Goal: Find contact information: Find contact information

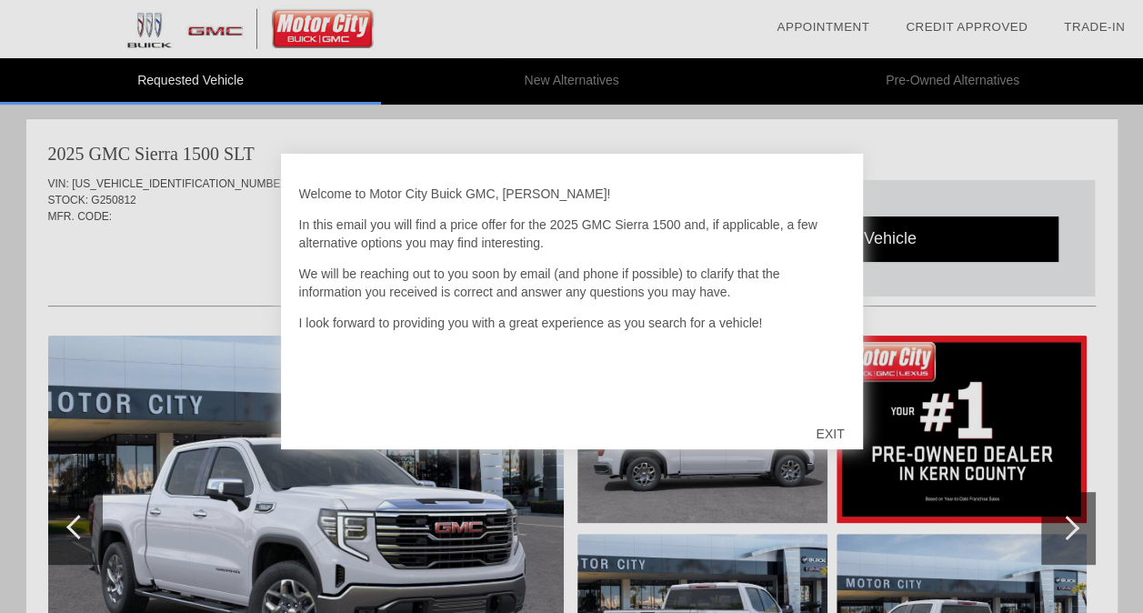
click at [838, 433] on div "EXIT" at bounding box center [829, 433] width 65 height 55
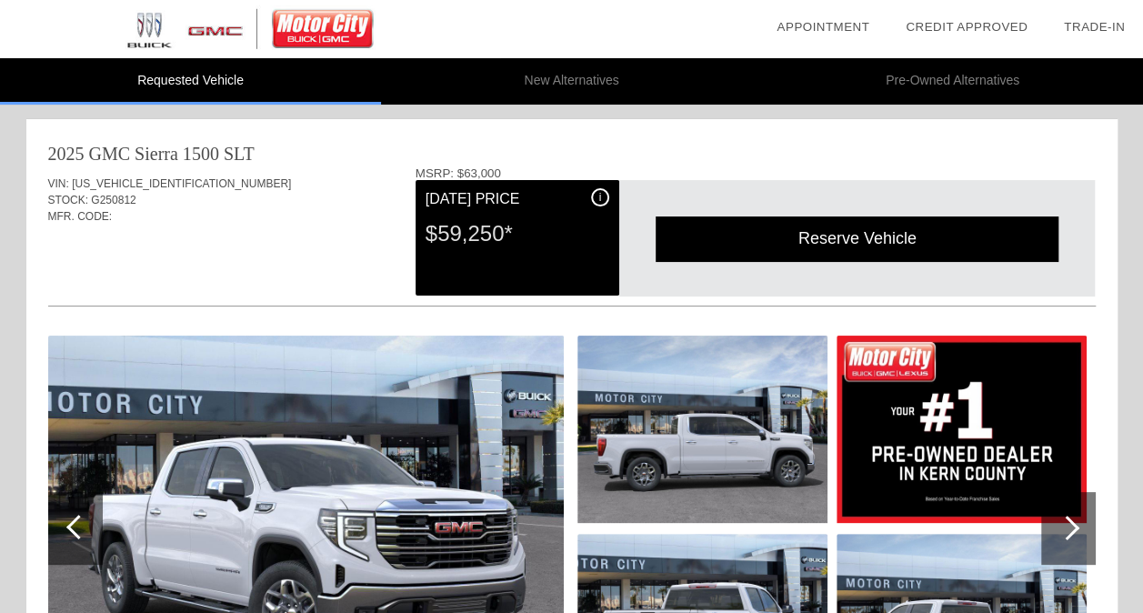
click at [838, 433] on img at bounding box center [961, 428] width 250 height 187
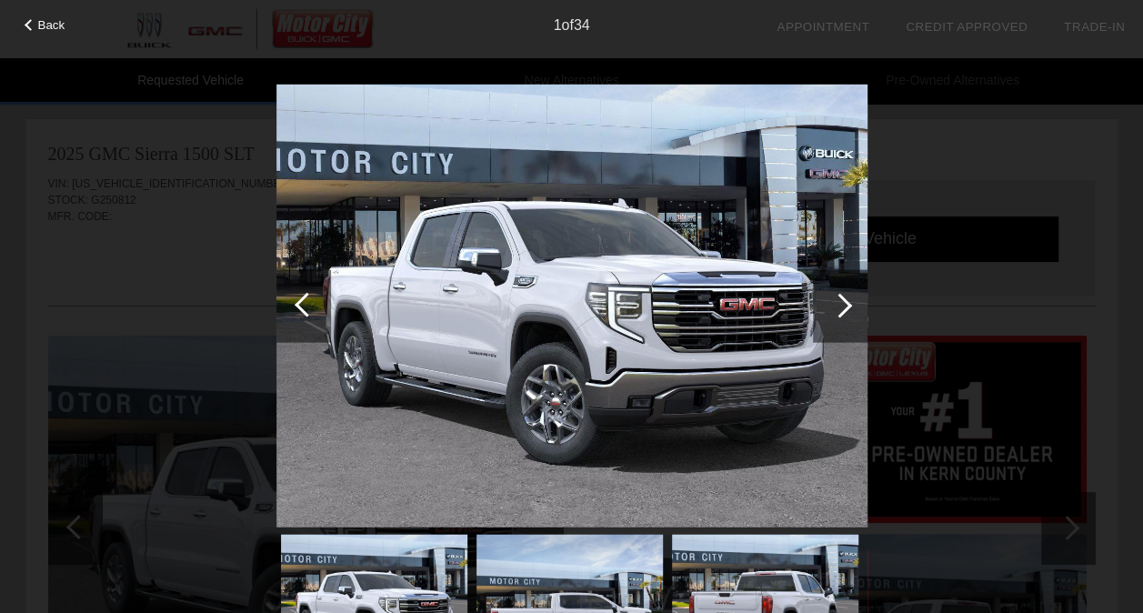
click at [31, 19] on div "Back" at bounding box center [45, 22] width 91 height 9
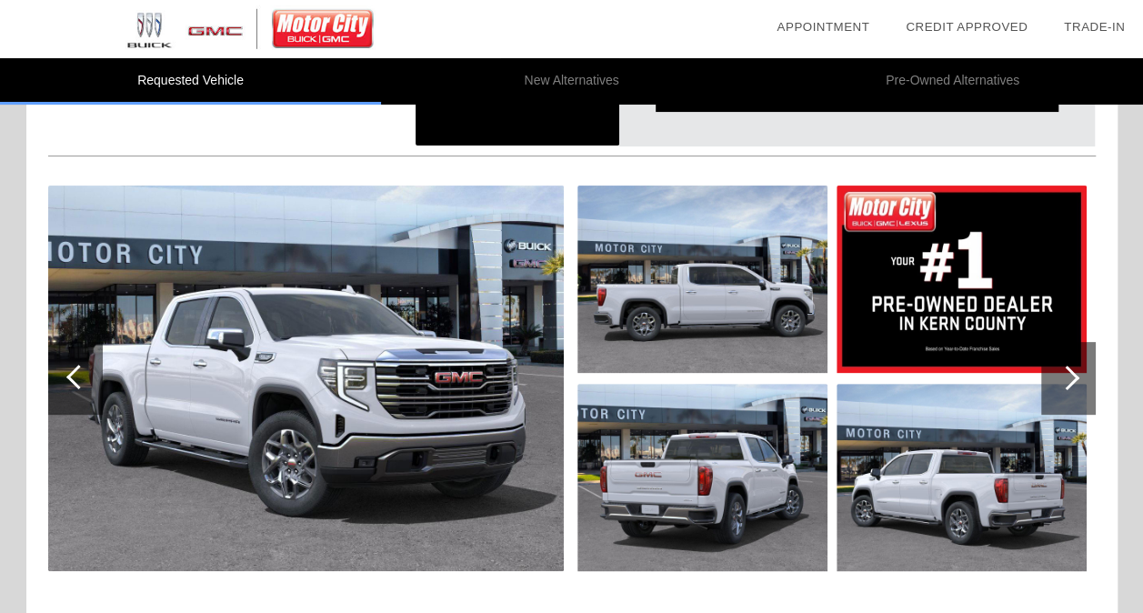
scroll to position [151, 0]
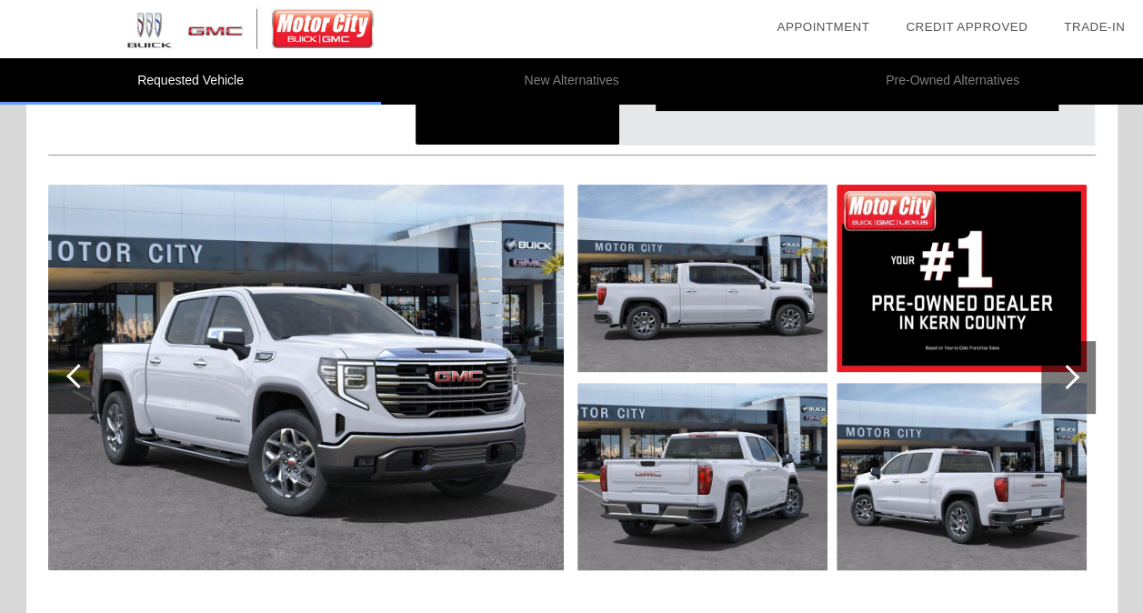
click at [1067, 382] on div at bounding box center [1067, 377] width 25 height 25
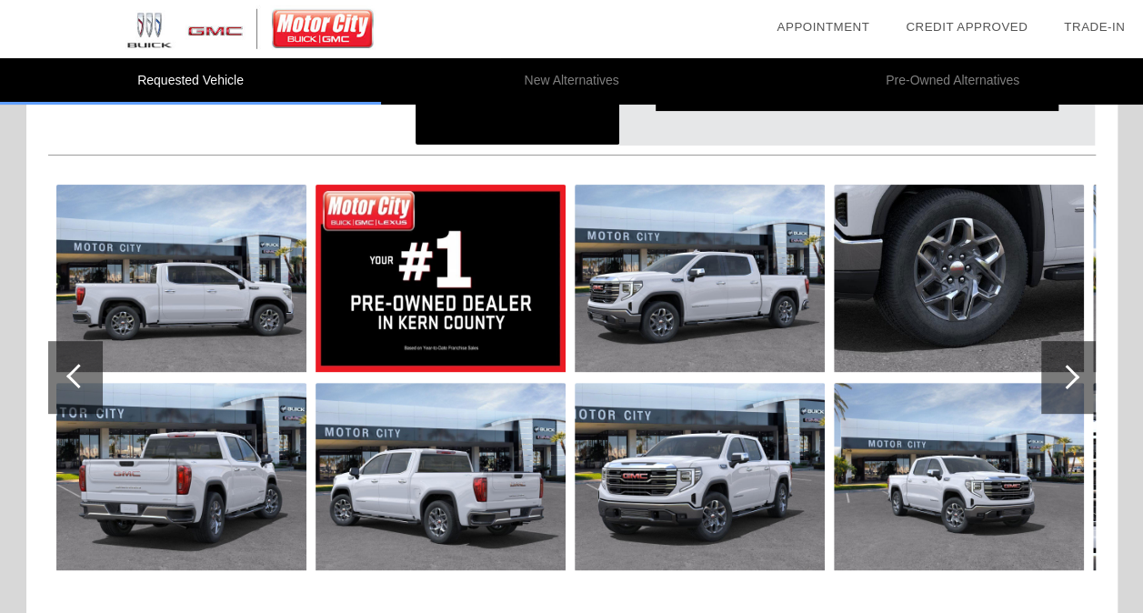
click at [1067, 382] on div at bounding box center [1067, 377] width 25 height 25
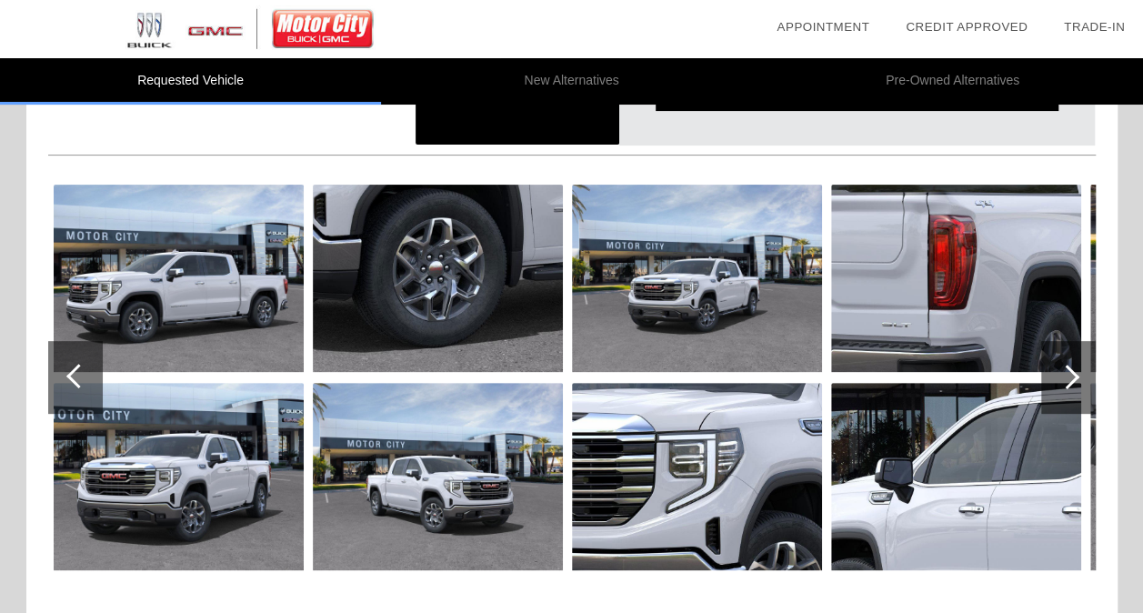
click at [1067, 382] on div at bounding box center [1067, 377] width 25 height 25
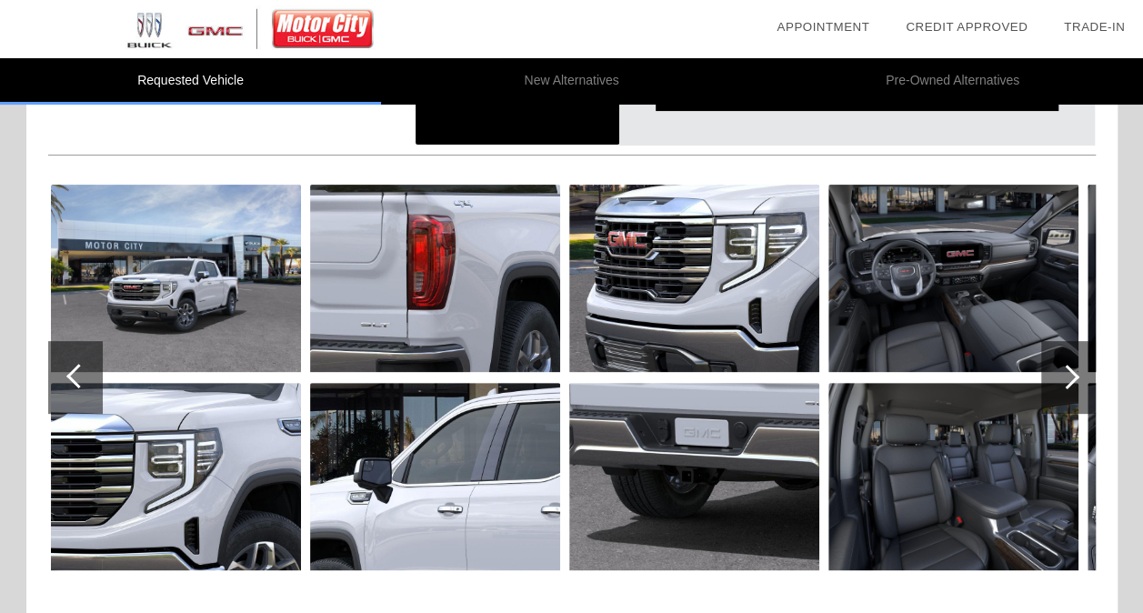
click at [1067, 382] on div at bounding box center [1067, 377] width 25 height 25
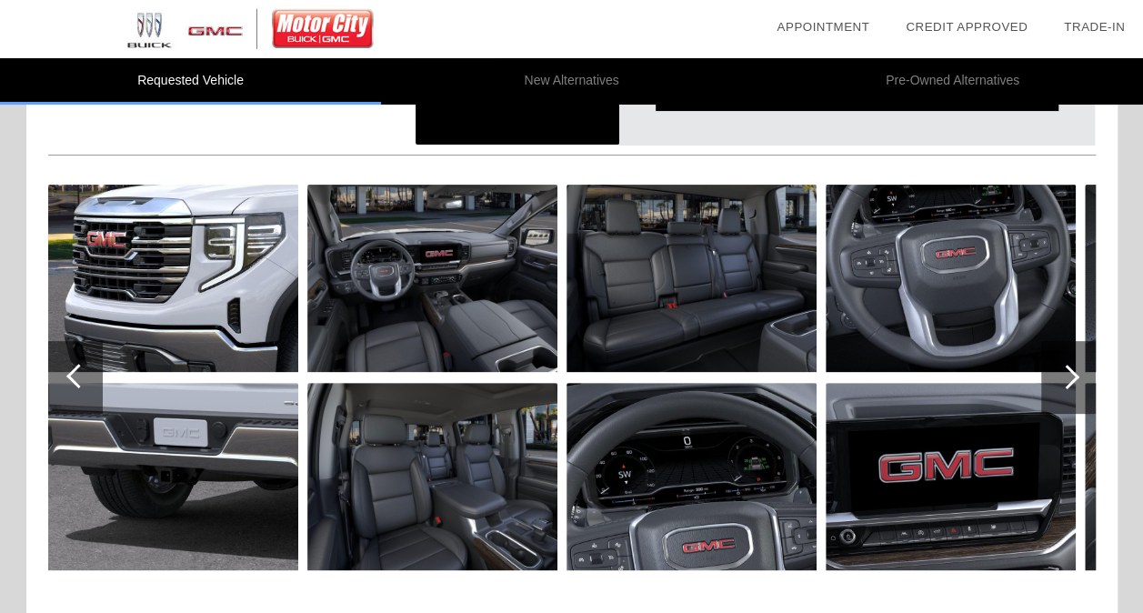
click at [1067, 382] on div at bounding box center [1067, 377] width 25 height 25
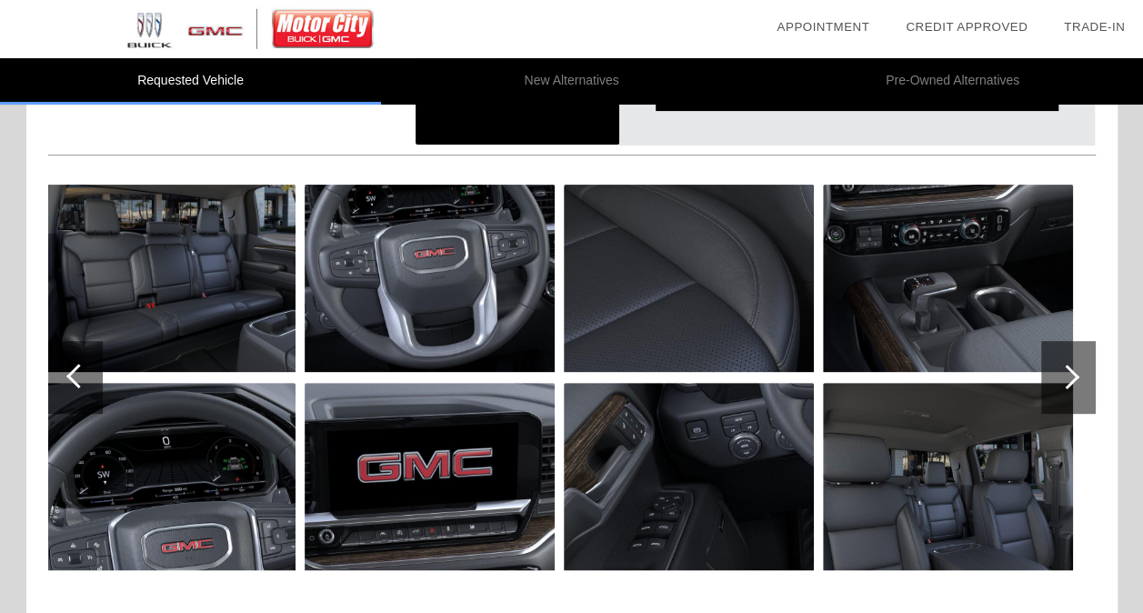
click at [1067, 382] on div at bounding box center [1067, 377] width 25 height 25
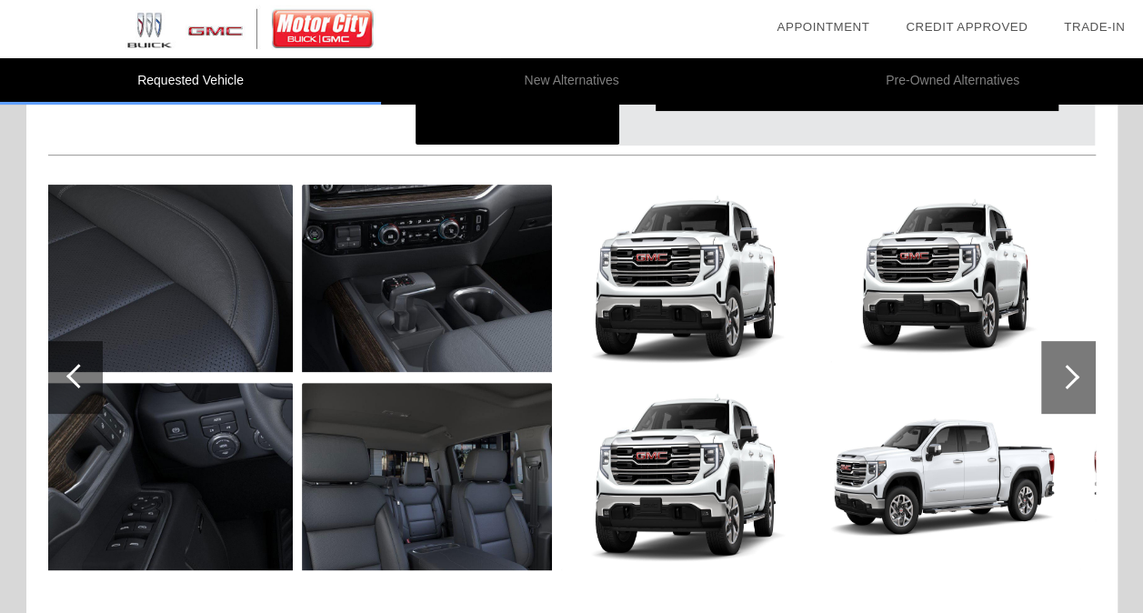
click at [1067, 382] on div at bounding box center [1067, 377] width 25 height 25
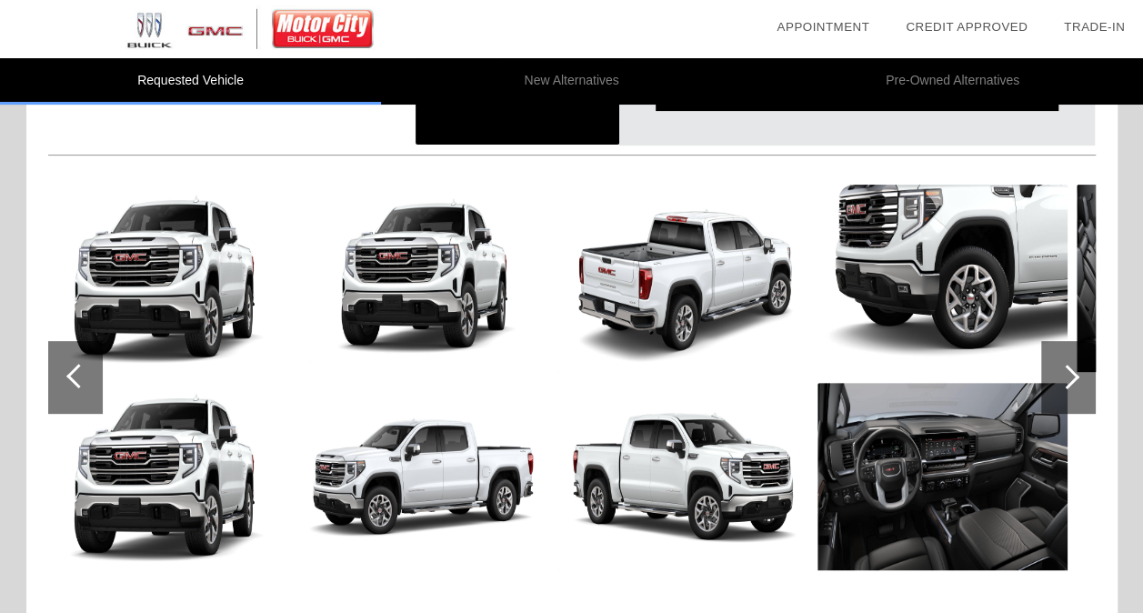
click at [1067, 382] on div at bounding box center [1067, 377] width 25 height 25
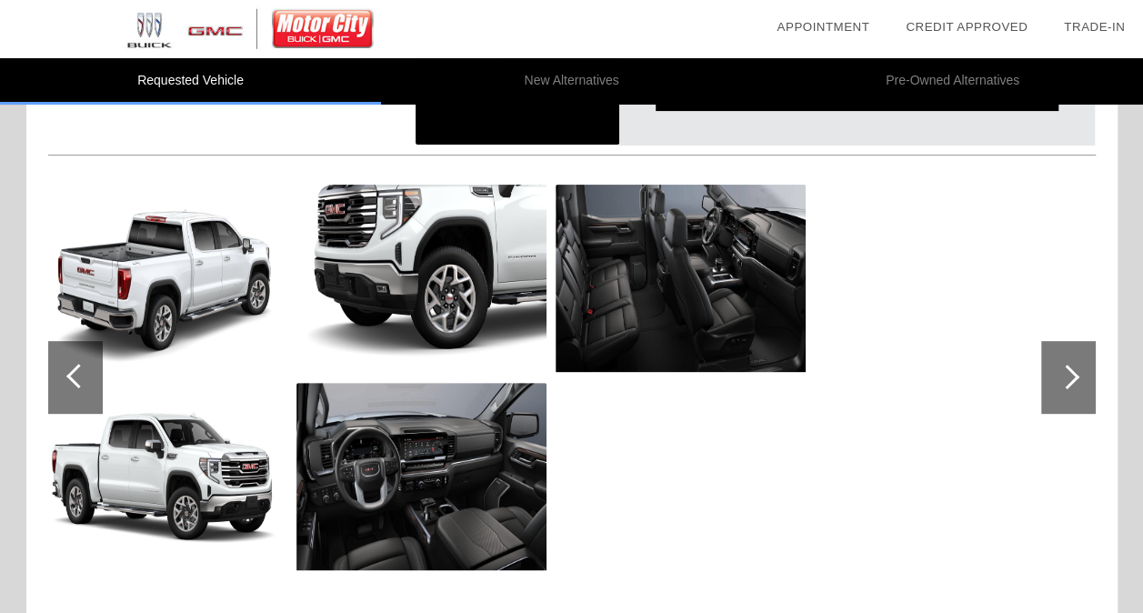
click at [1067, 382] on div at bounding box center [1067, 377] width 25 height 25
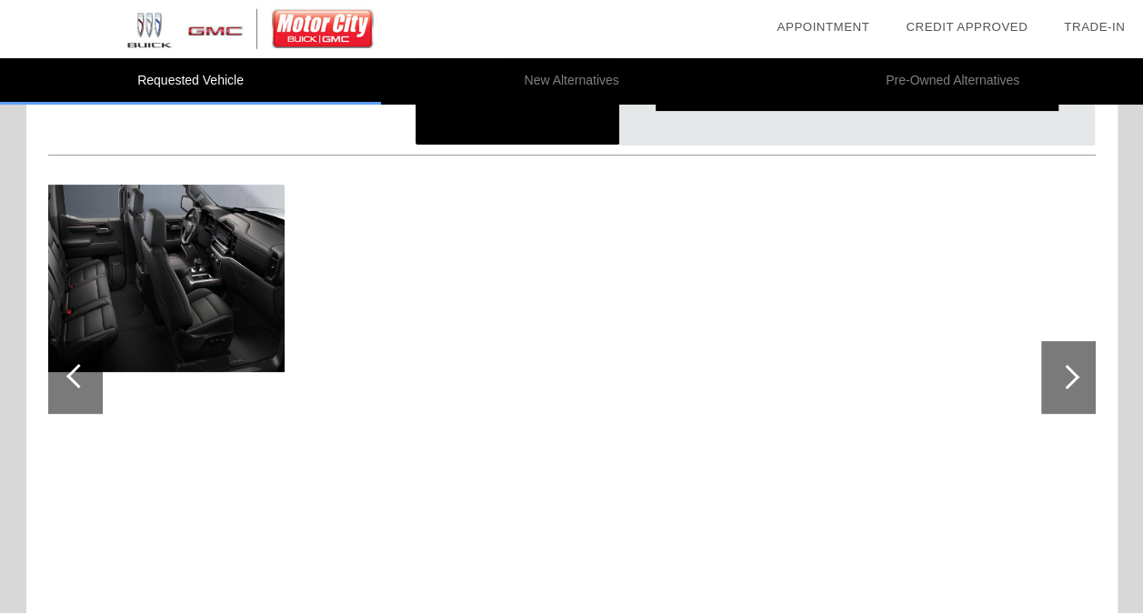
click at [1067, 382] on div at bounding box center [1067, 377] width 25 height 25
click at [73, 382] on div at bounding box center [78, 376] width 25 height 25
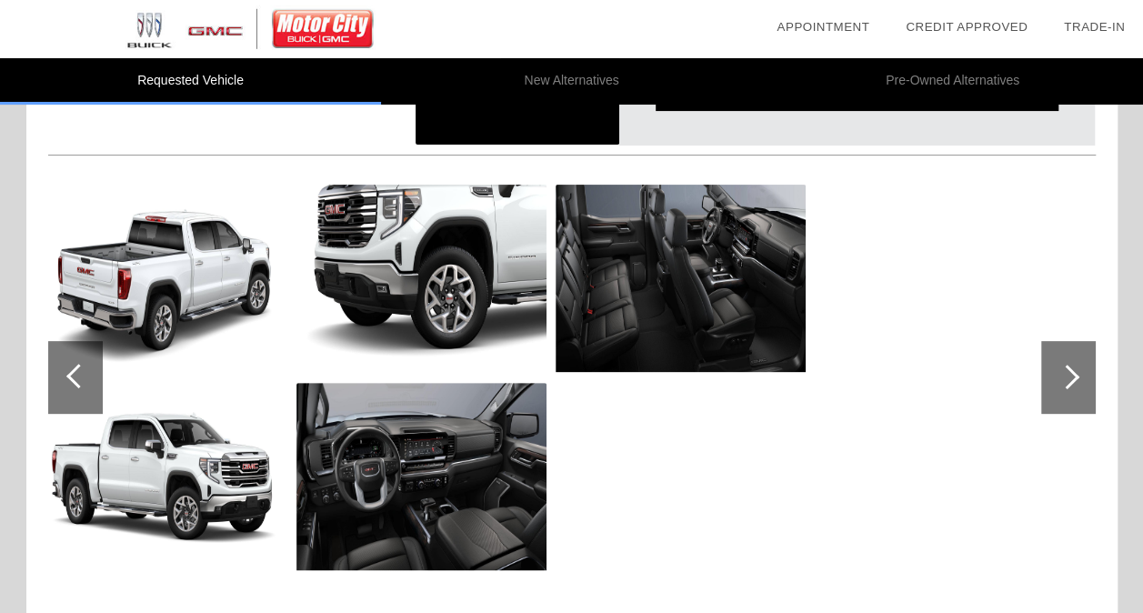
click at [73, 382] on div at bounding box center [78, 376] width 25 height 25
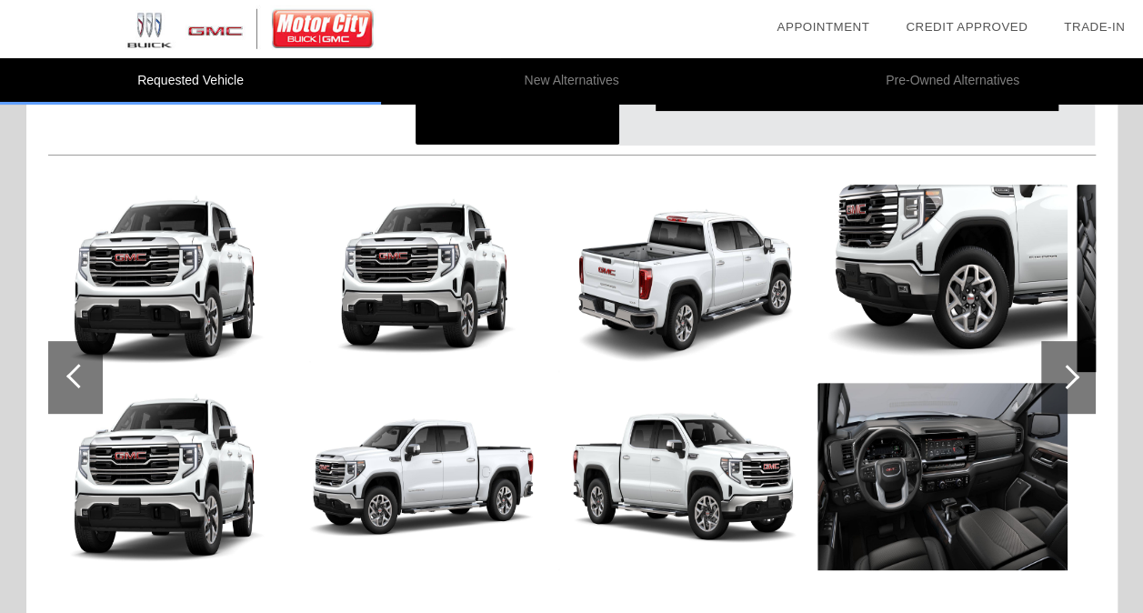
click at [73, 382] on div at bounding box center [78, 376] width 25 height 25
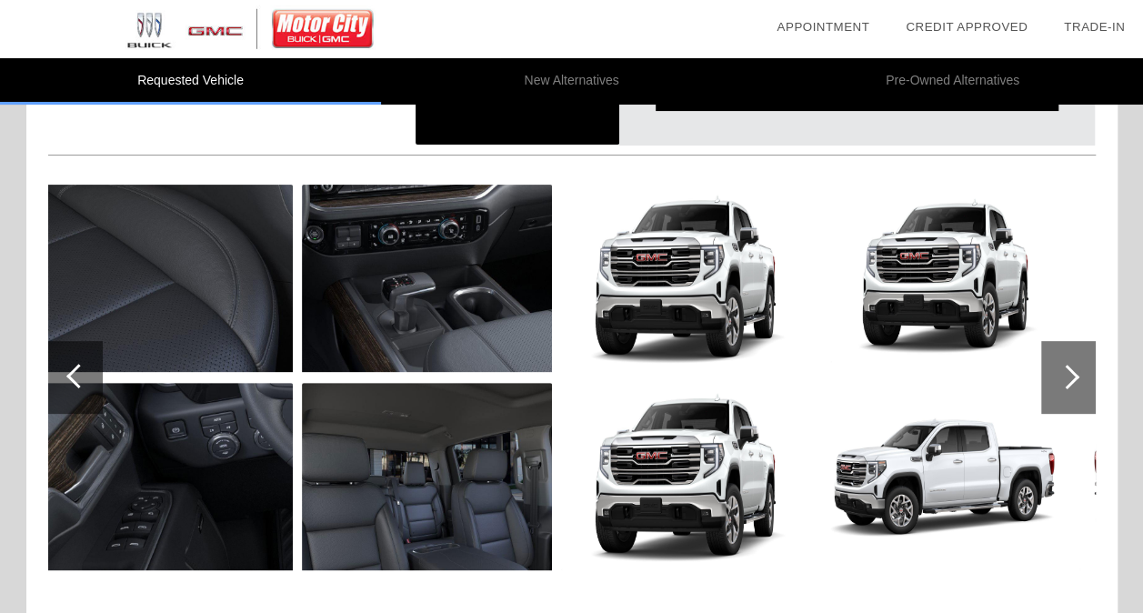
click at [73, 382] on div at bounding box center [78, 376] width 25 height 25
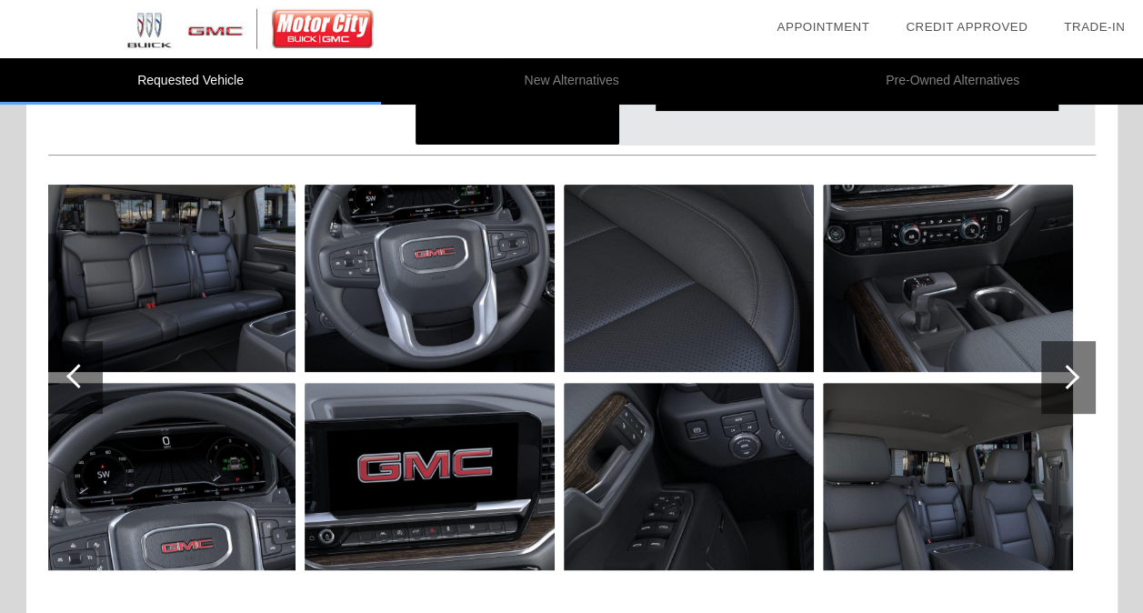
click at [73, 382] on div at bounding box center [78, 376] width 25 height 25
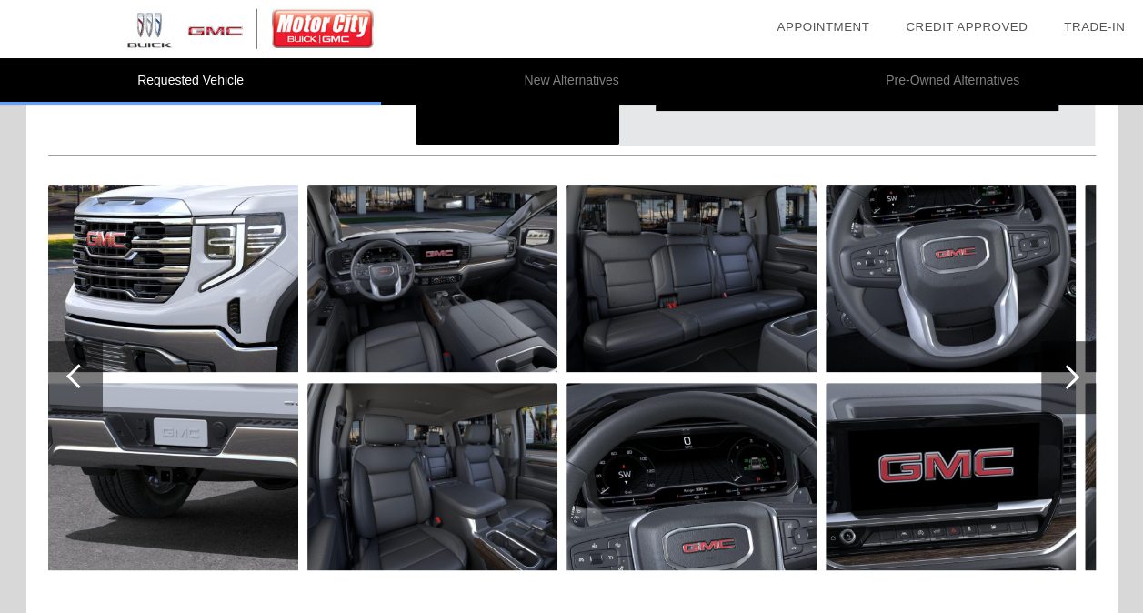
click at [73, 382] on div at bounding box center [78, 376] width 25 height 25
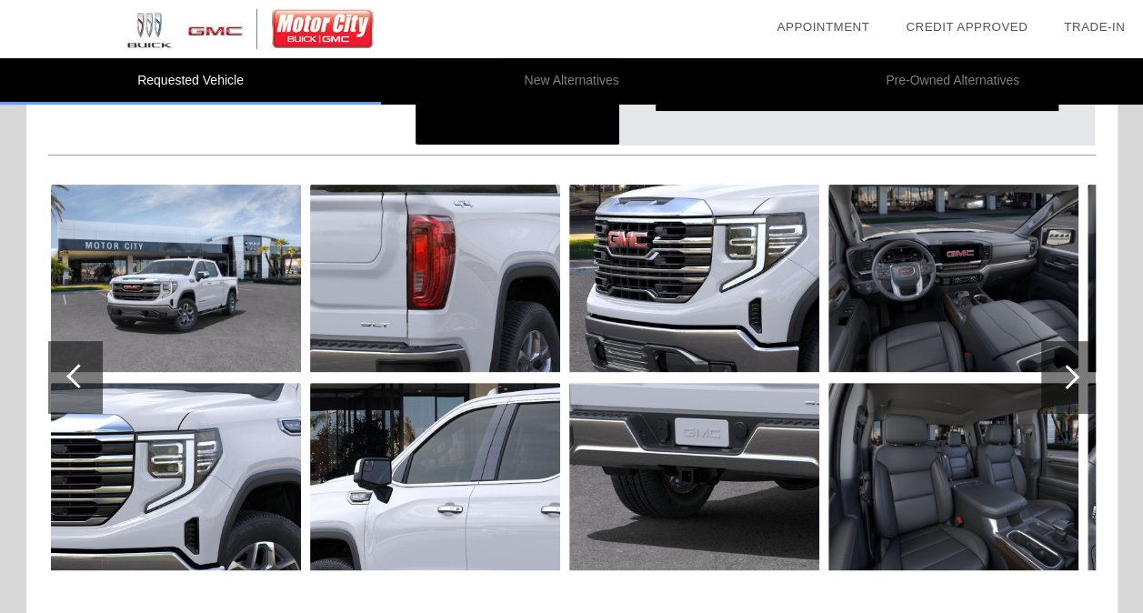
click at [73, 382] on div at bounding box center [78, 376] width 25 height 25
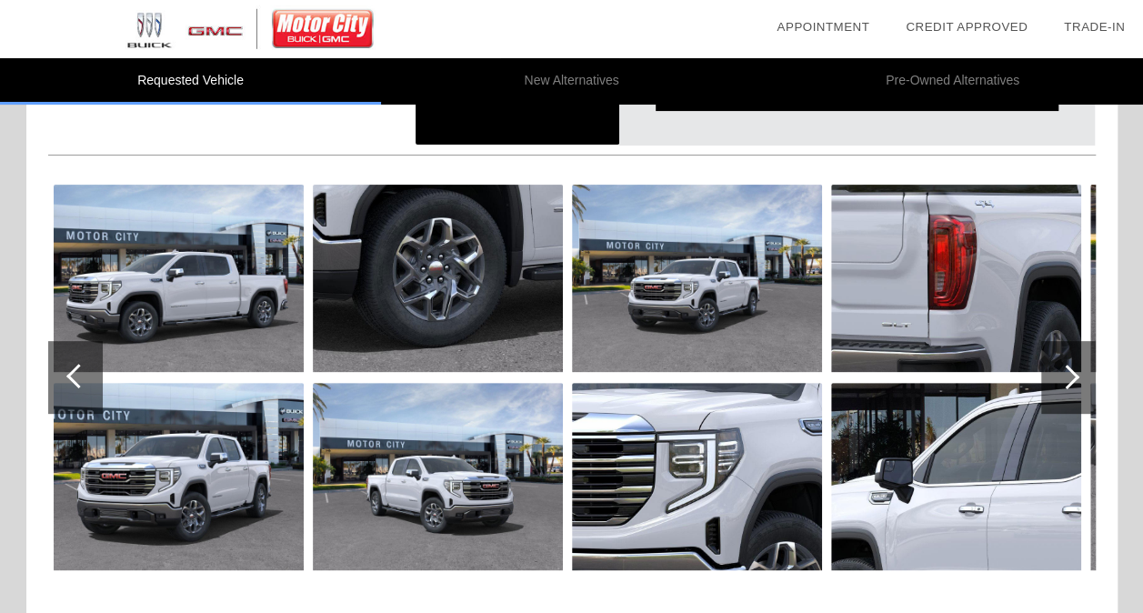
click at [73, 382] on div at bounding box center [78, 376] width 25 height 25
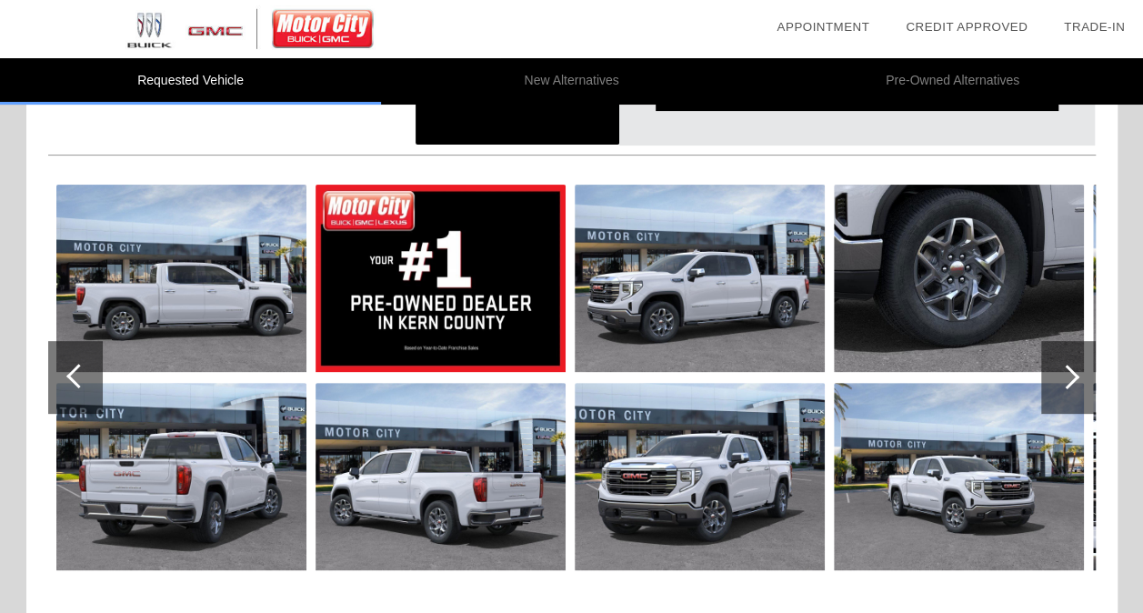
click at [73, 382] on div at bounding box center [78, 376] width 25 height 25
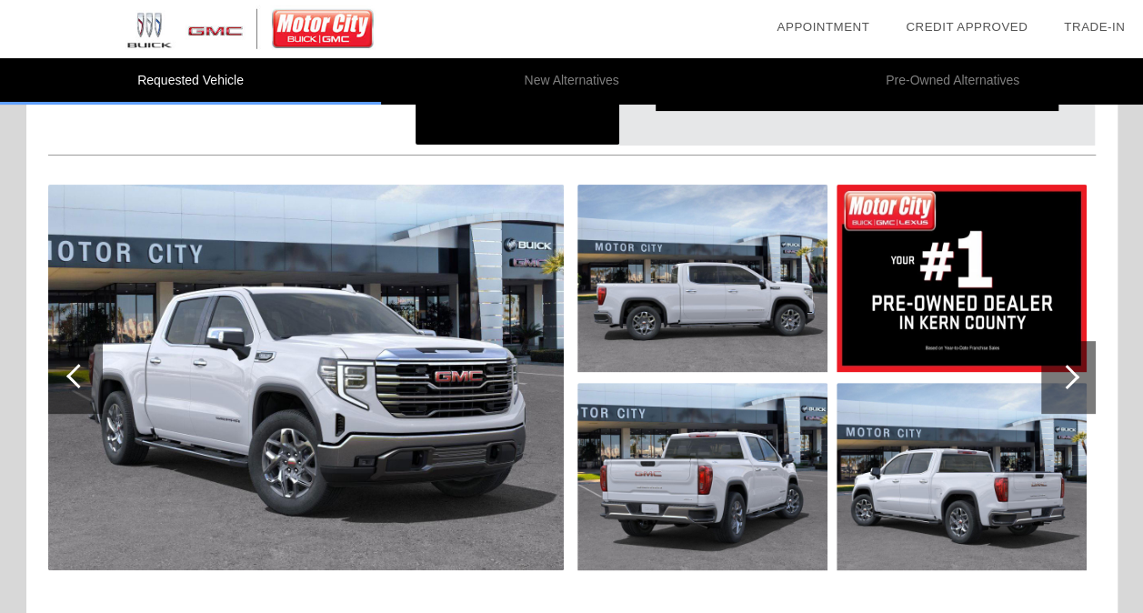
click at [73, 382] on div at bounding box center [78, 376] width 25 height 25
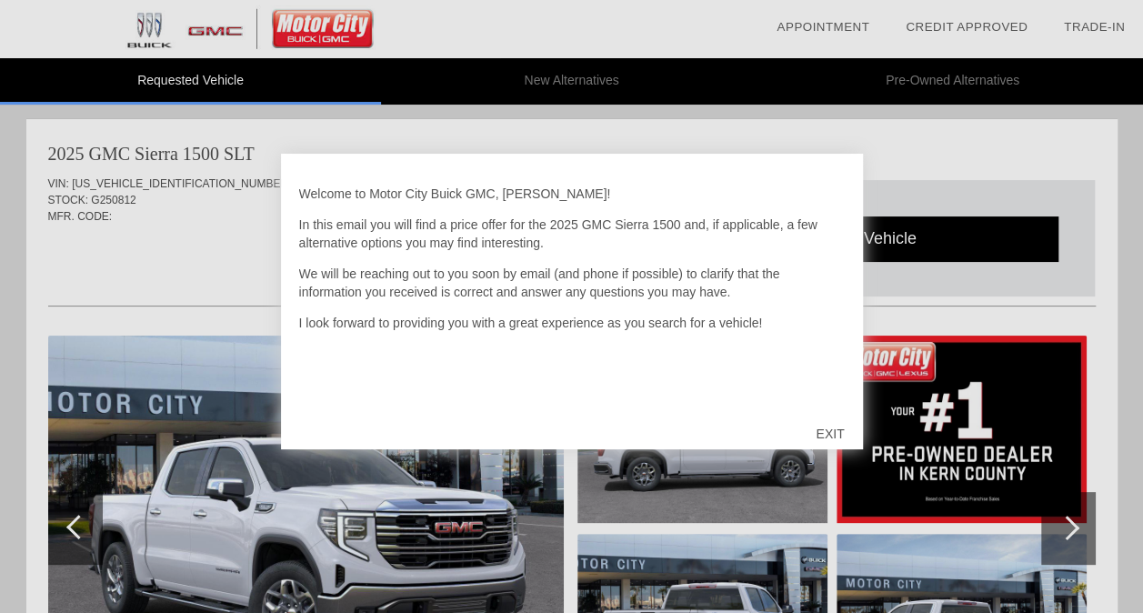
click at [825, 436] on div "EXIT" at bounding box center [829, 433] width 65 height 55
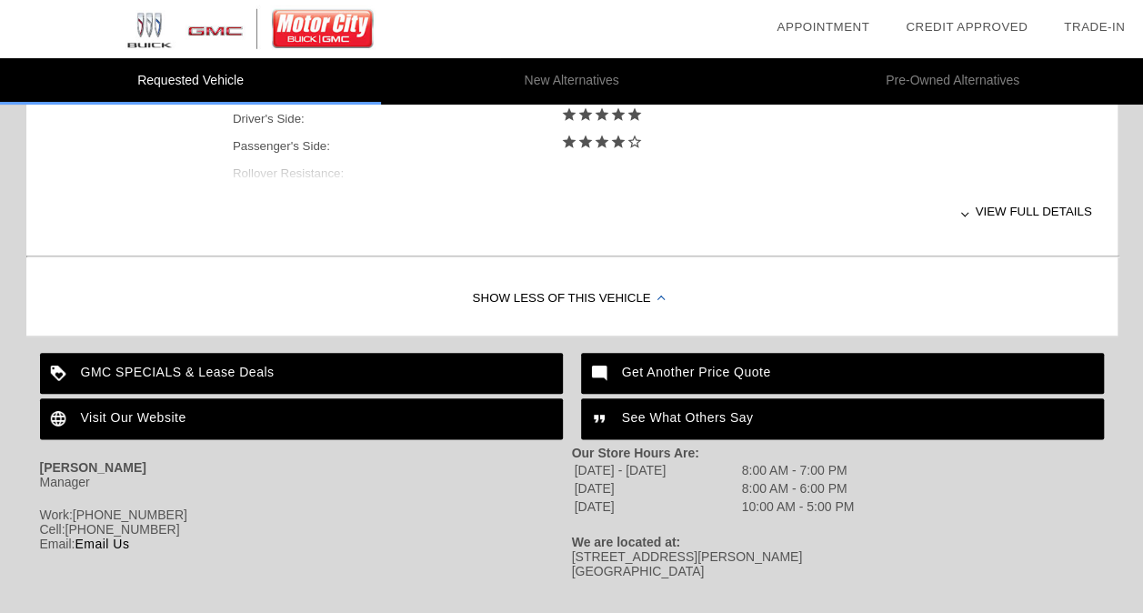
scroll to position [921, 0]
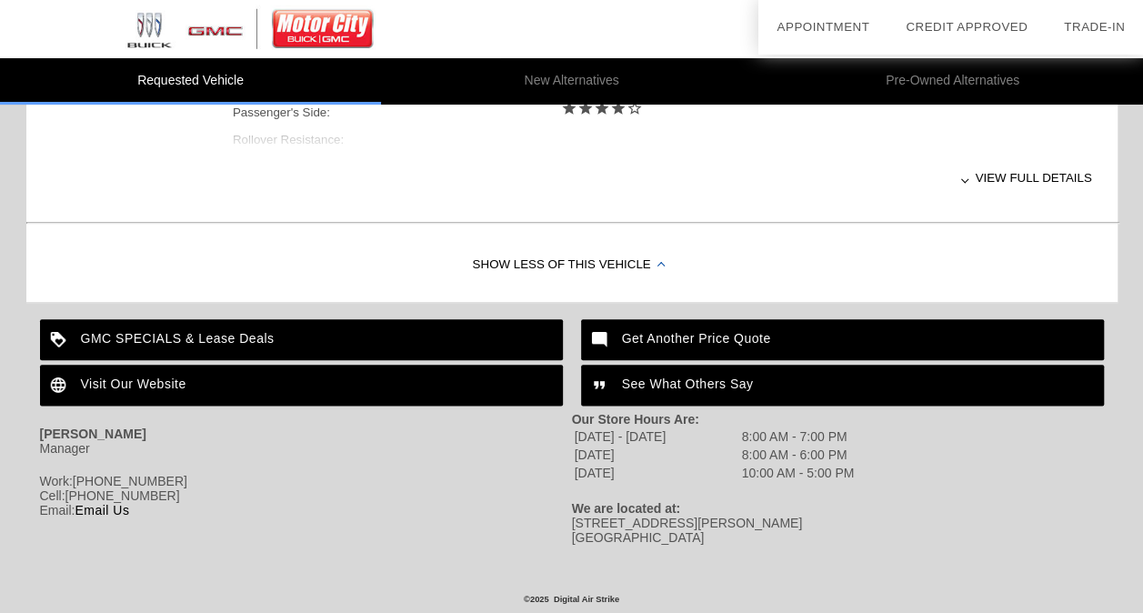
click at [104, 509] on link "Email Us" at bounding box center [102, 510] width 55 height 15
click at [104, 505] on link "Email Us" at bounding box center [102, 510] width 55 height 15
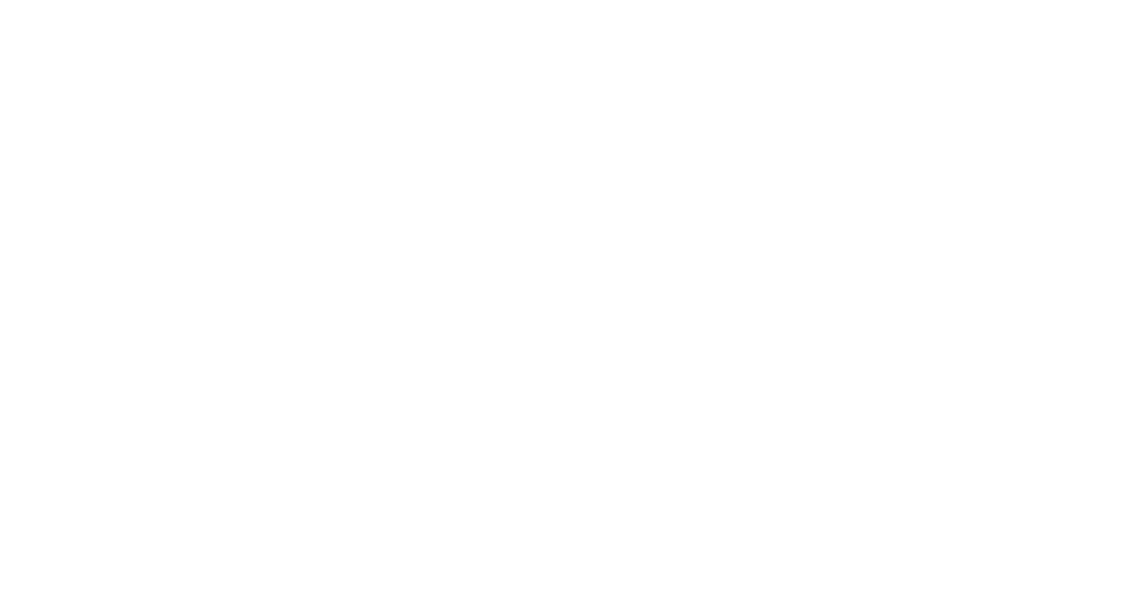
scroll to position [5, 0]
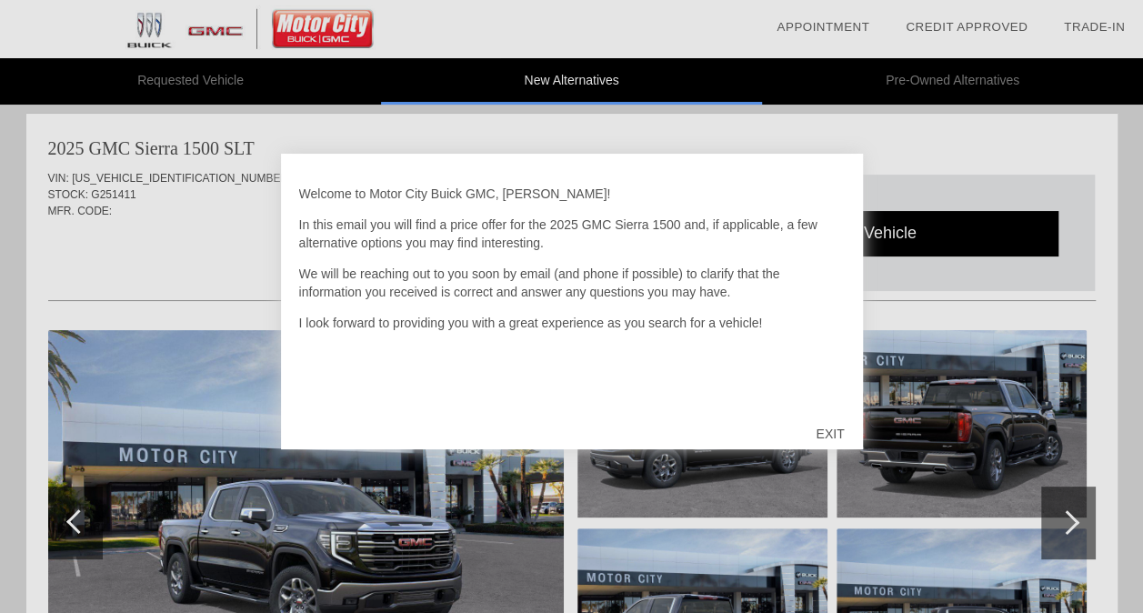
click at [833, 435] on div "EXIT" at bounding box center [829, 433] width 65 height 55
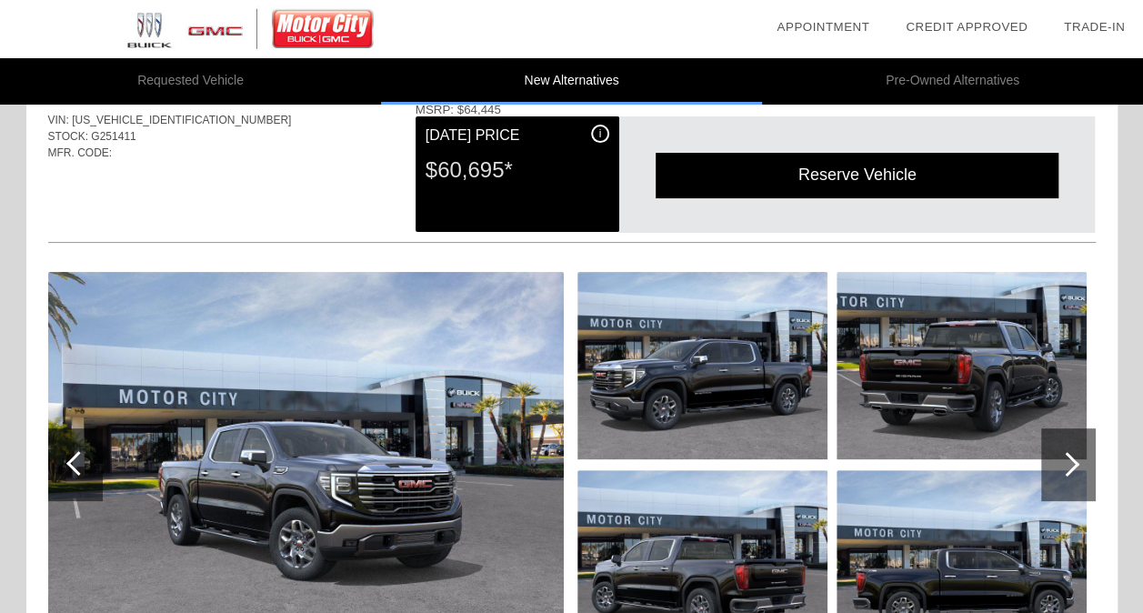
scroll to position [0, 0]
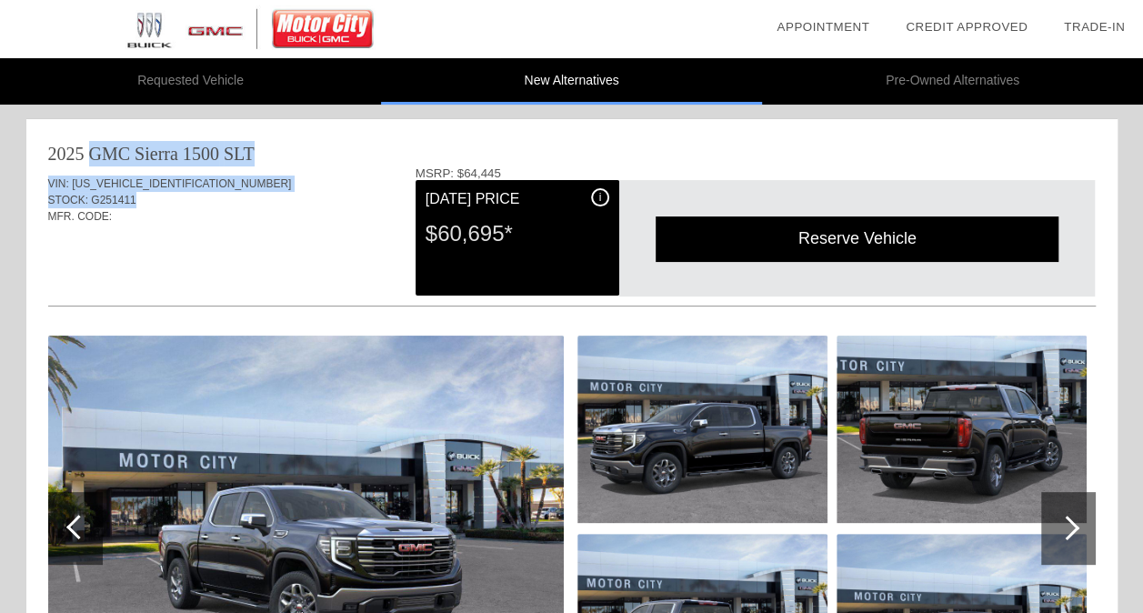
drag, startPoint x: 147, startPoint y: 196, endPoint x: 36, endPoint y: 163, distance: 115.9
click at [36, 163] on div "2025 GMC Sierra 1500 SLT VIN: 3GTUUDEDXSG387647 STOCK: G251411 MFR. CODE: i" at bounding box center [571, 439] width 1091 height 640
copy div "2025 GMC Sierra 1500 SLT VIN: 3GTUUDEDXSG387647 STOCK: G251411"
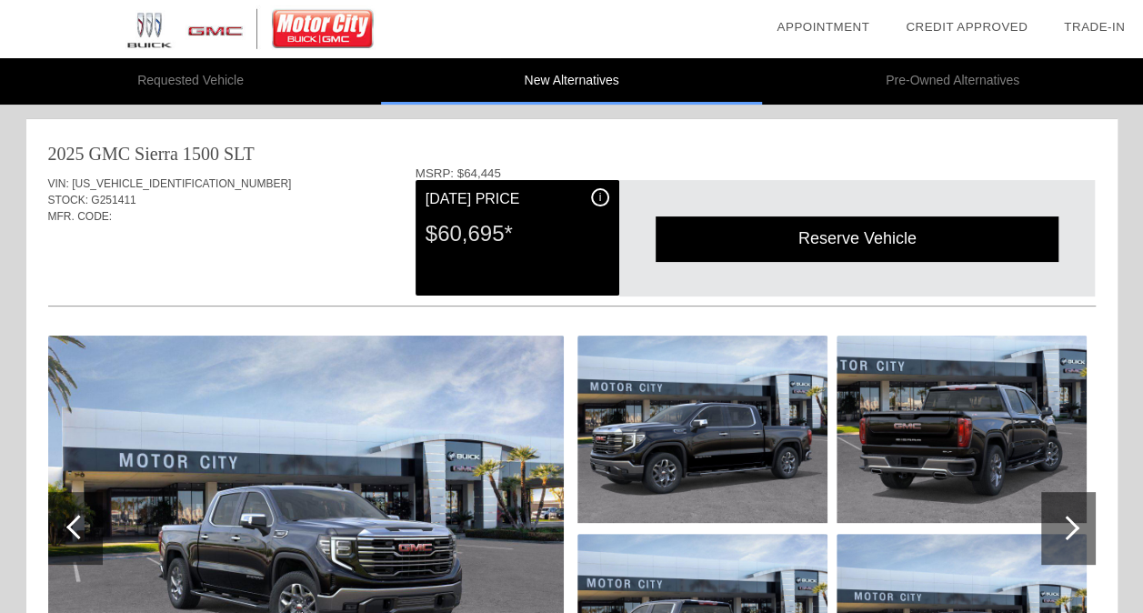
click at [36, 163] on div "2025 GMC Sierra 1500 SLT VIN: 3GTUUDEDXSG387647 STOCK: G251411 MFR. CODE: i" at bounding box center [571, 439] width 1091 height 640
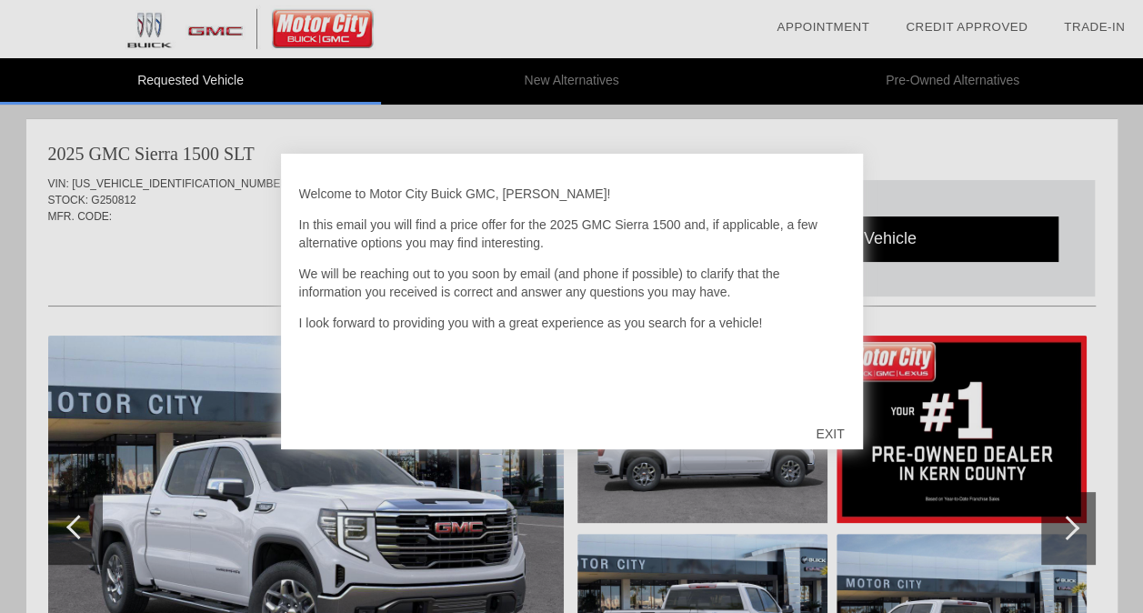
click at [833, 430] on div "EXIT" at bounding box center [829, 433] width 65 height 55
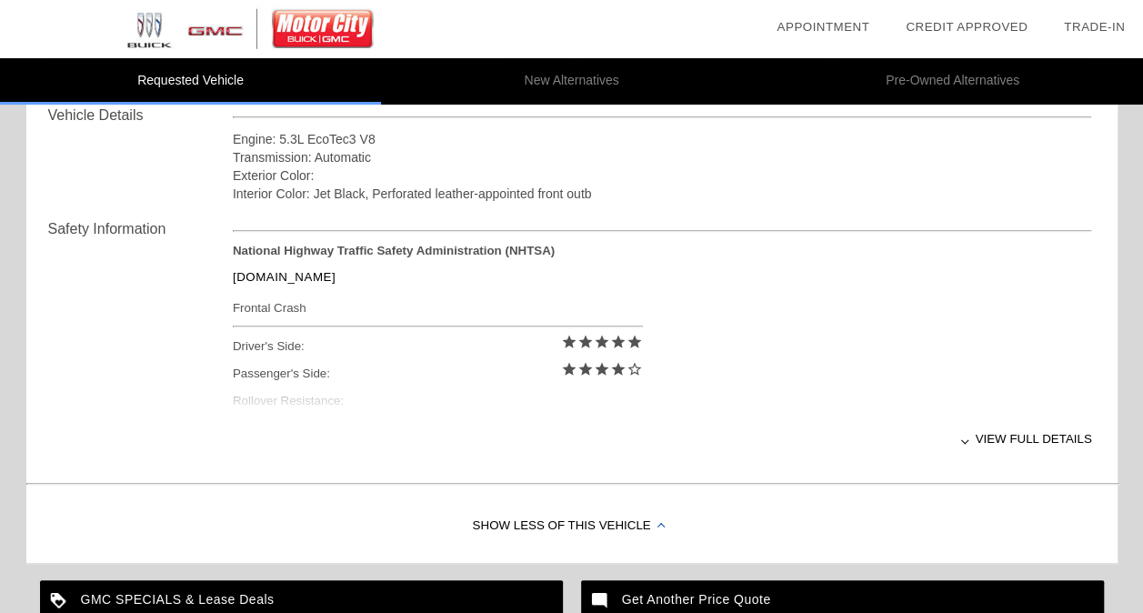
scroll to position [921, 0]
